Goal: Task Accomplishment & Management: Complete application form

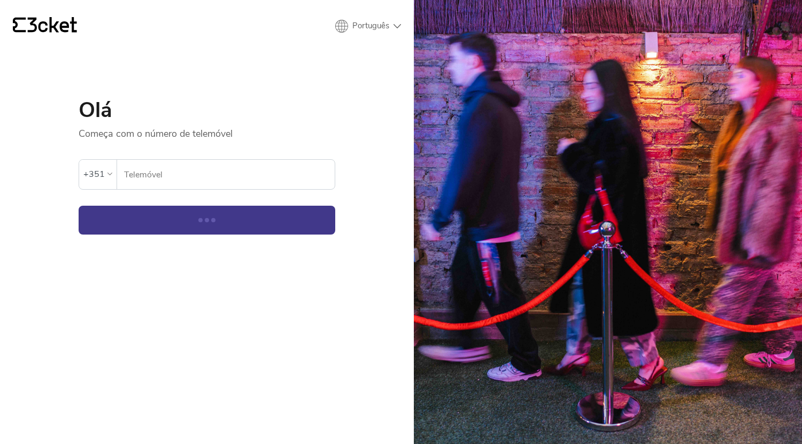
click at [142, 179] on input "Telemóvel" at bounding box center [229, 174] width 211 height 29
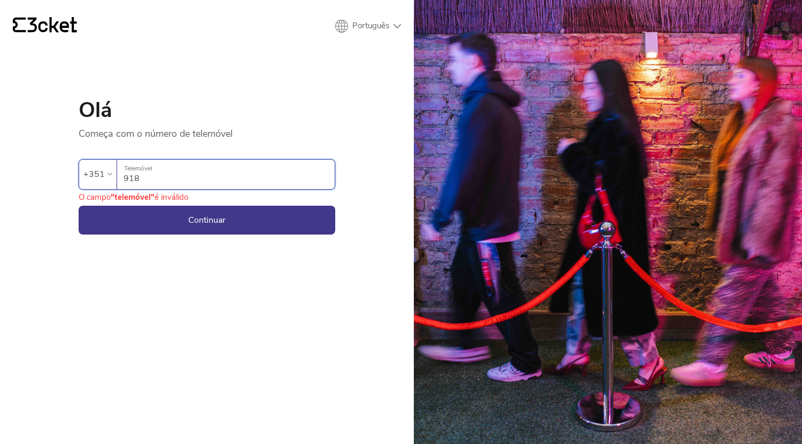
type input "918"
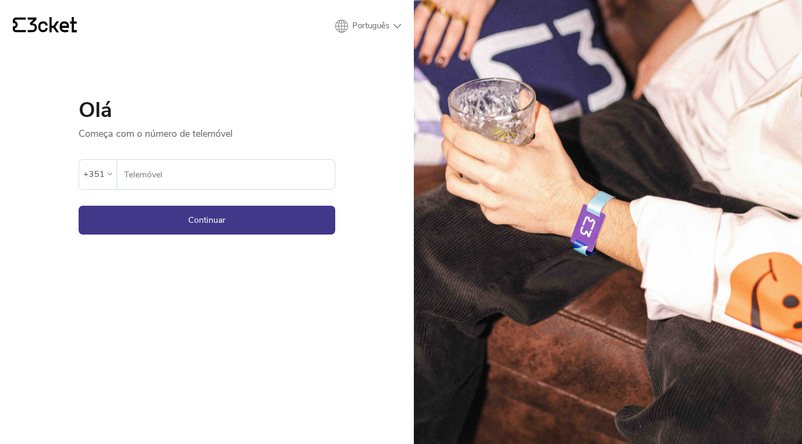
click at [167, 183] on input "Telemóvel" at bounding box center [229, 174] width 211 height 29
type input "913718255"
click at [193, 219] on button "Continuar" at bounding box center [207, 220] width 257 height 29
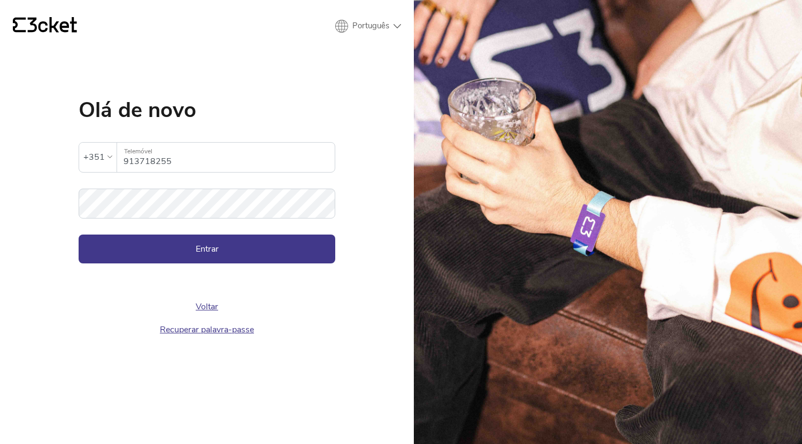
click at [205, 264] on div "Voltar Recuperar palavra-passe" at bounding box center [207, 303] width 257 height 78
click at [189, 237] on button "Entrar" at bounding box center [207, 249] width 257 height 29
